Goal: Use online tool/utility: Use online tool/utility

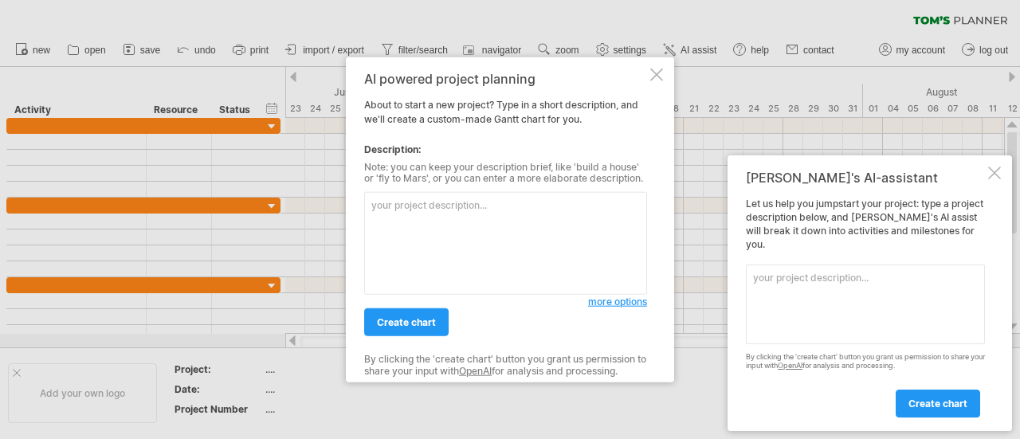
click at [497, 237] on textarea at bounding box center [505, 243] width 283 height 103
paste textarea "GURASSA ORDERING SYSTEM: PROJECT SCHEDULE This [PERSON_NAME] chart provides a v…"
type textarea "GURASSA ORDERING SYSTEM: PROJECT SCHEDULE This [PERSON_NAME] chart provides a v…"
click at [427, 321] on span "create chart" at bounding box center [406, 322] width 59 height 12
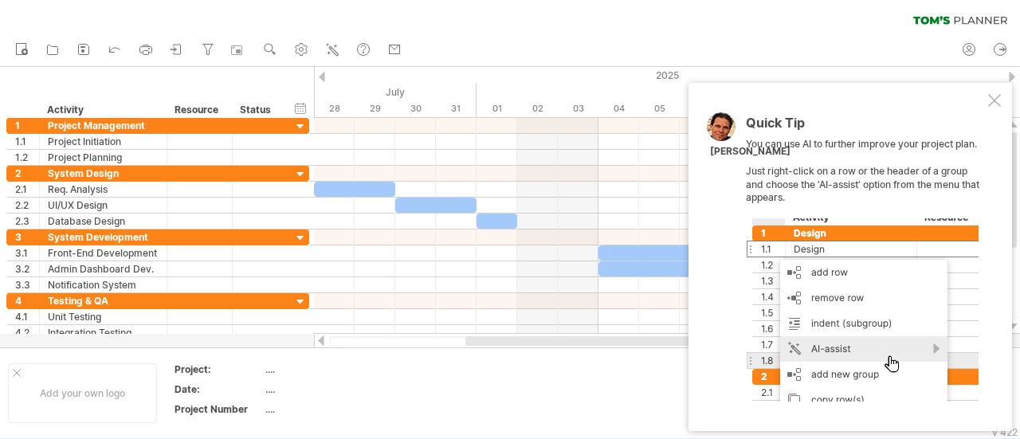
click at [998, 104] on div at bounding box center [994, 100] width 13 height 13
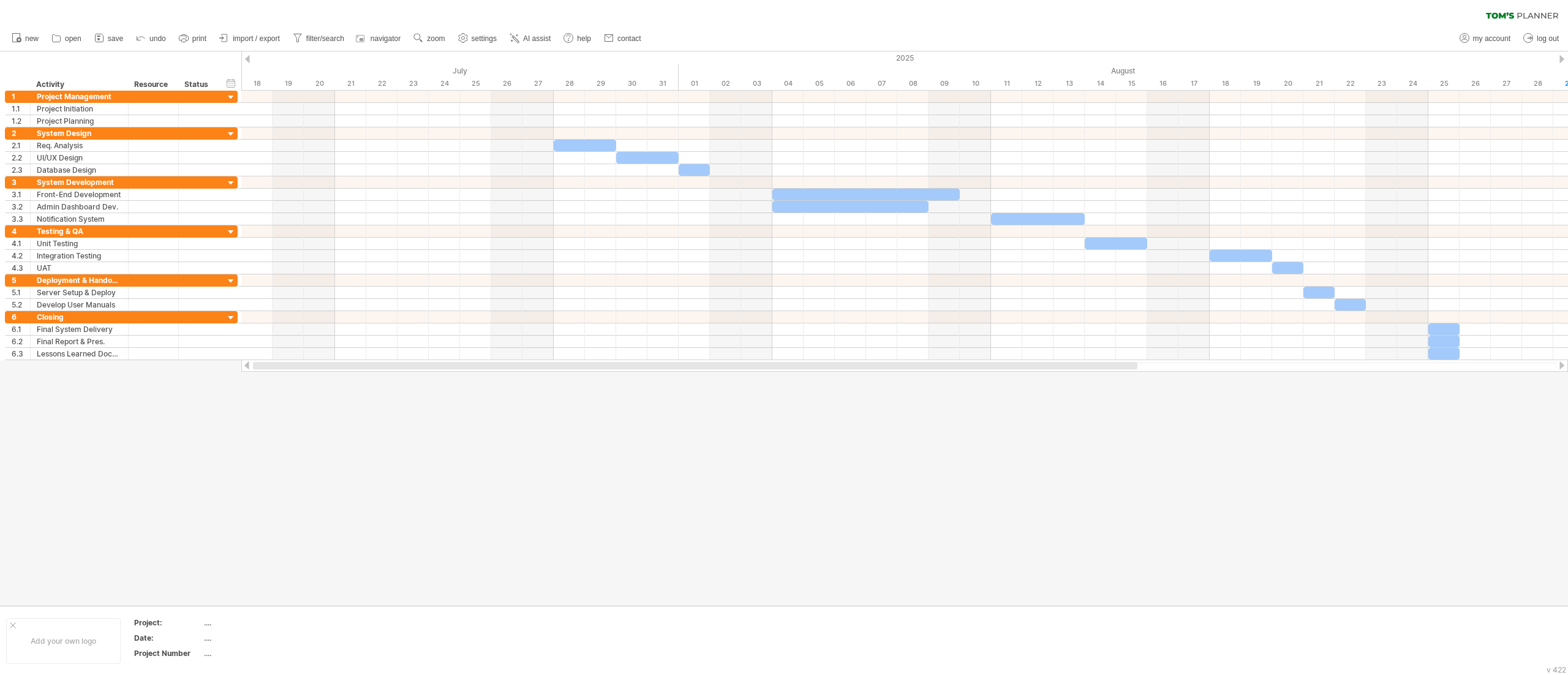
drag, startPoint x: 1040, startPoint y: 367, endPoint x: 766, endPoint y: 381, distance: 274.4
click at [766, 337] on div "Trying to reach [DOMAIN_NAME] Connected again... 0% clear filter new 1" at bounding box center [784, 338] width 1568 height 675
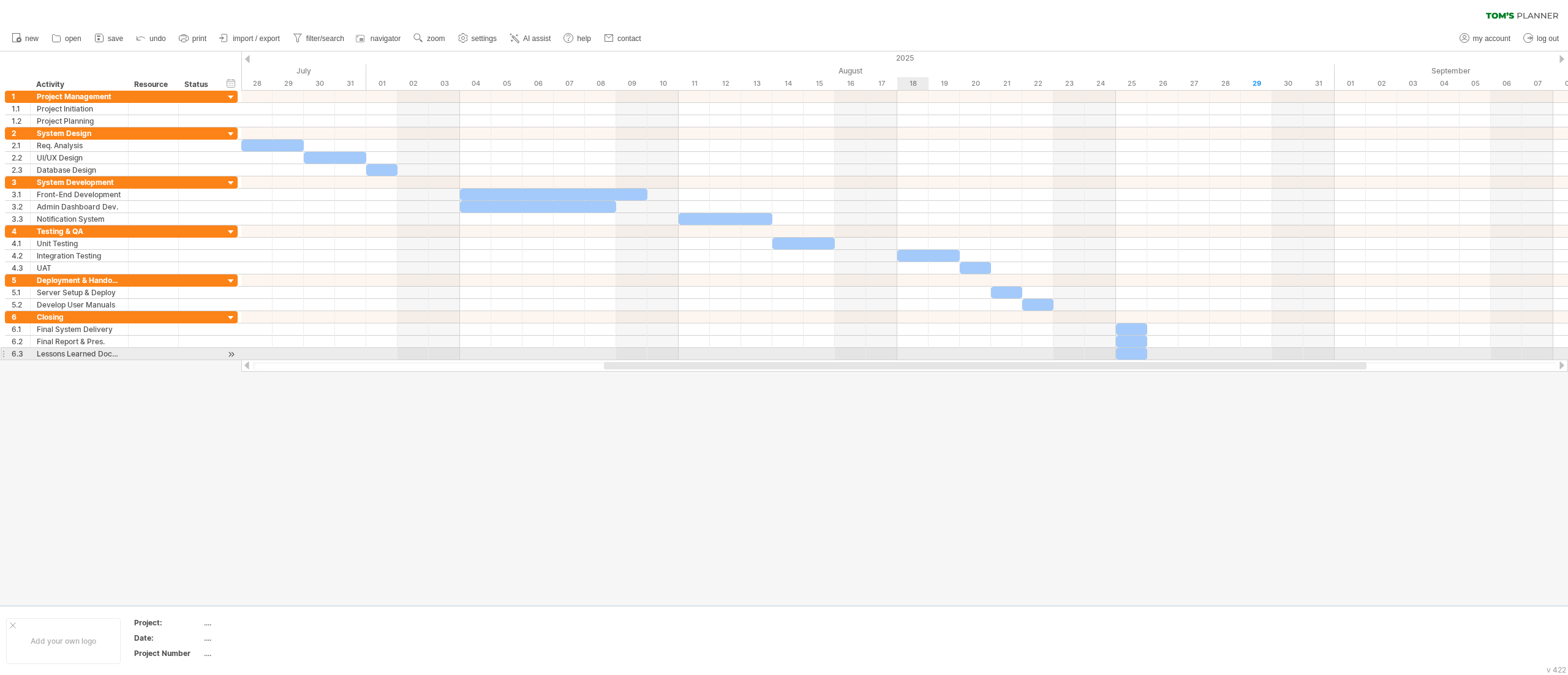
drag, startPoint x: 747, startPoint y: 363, endPoint x: 922, endPoint y: 352, distance: 175.3
click at [783, 337] on div "Trying to reach [DOMAIN_NAME] Connected again... 0% clear filter new 1" at bounding box center [784, 338] width 1568 height 675
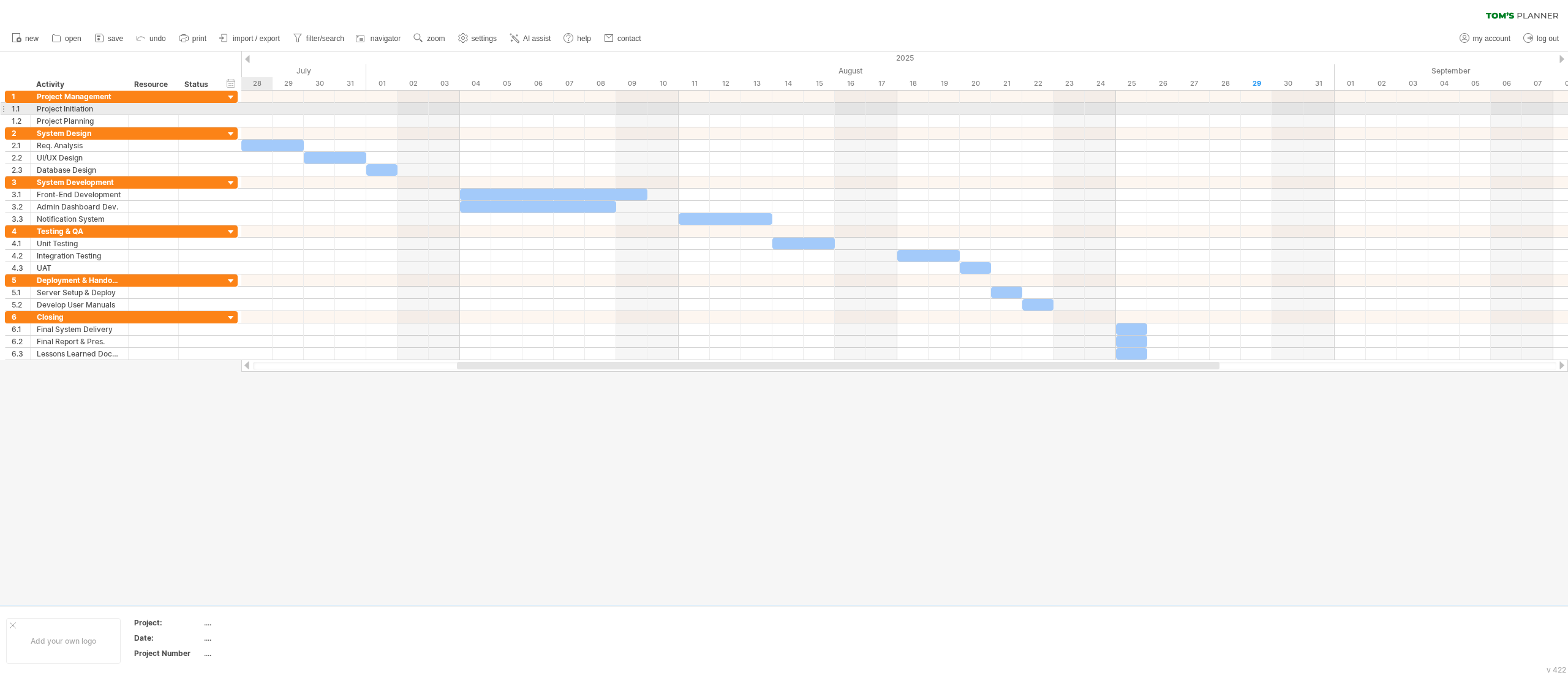
click at [254, 110] on div at bounding box center [905, 109] width 1327 height 12
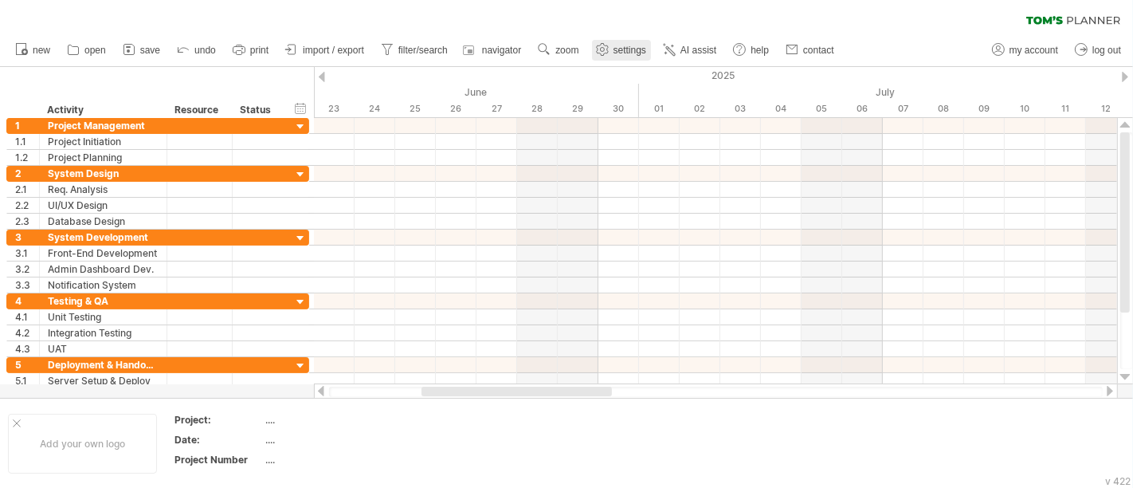
click at [636, 52] on span "settings" at bounding box center [630, 50] width 33 height 11
select select "*"
select select "**"
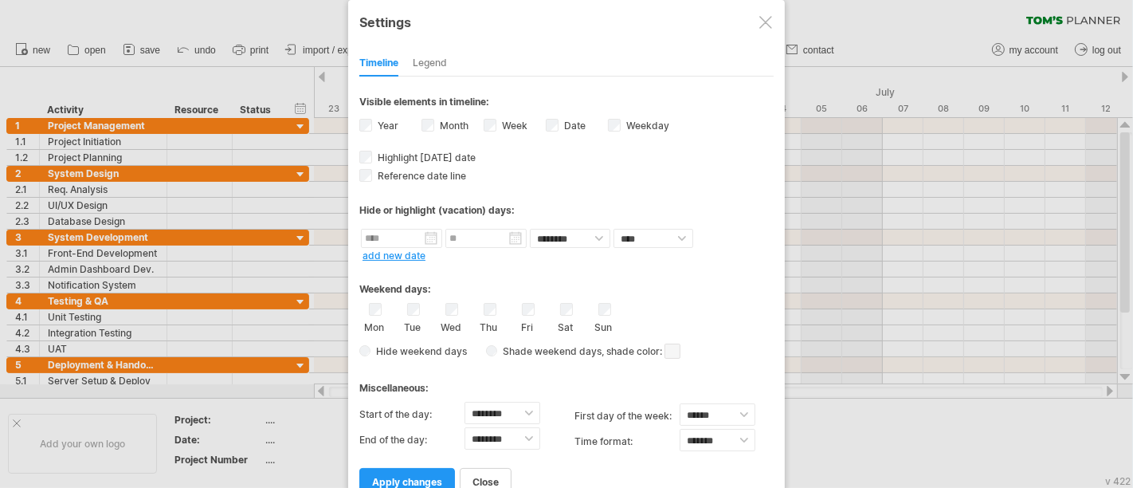
click at [833, 51] on div at bounding box center [566, 244] width 1133 height 488
